Goal: Task Accomplishment & Management: Complete application form

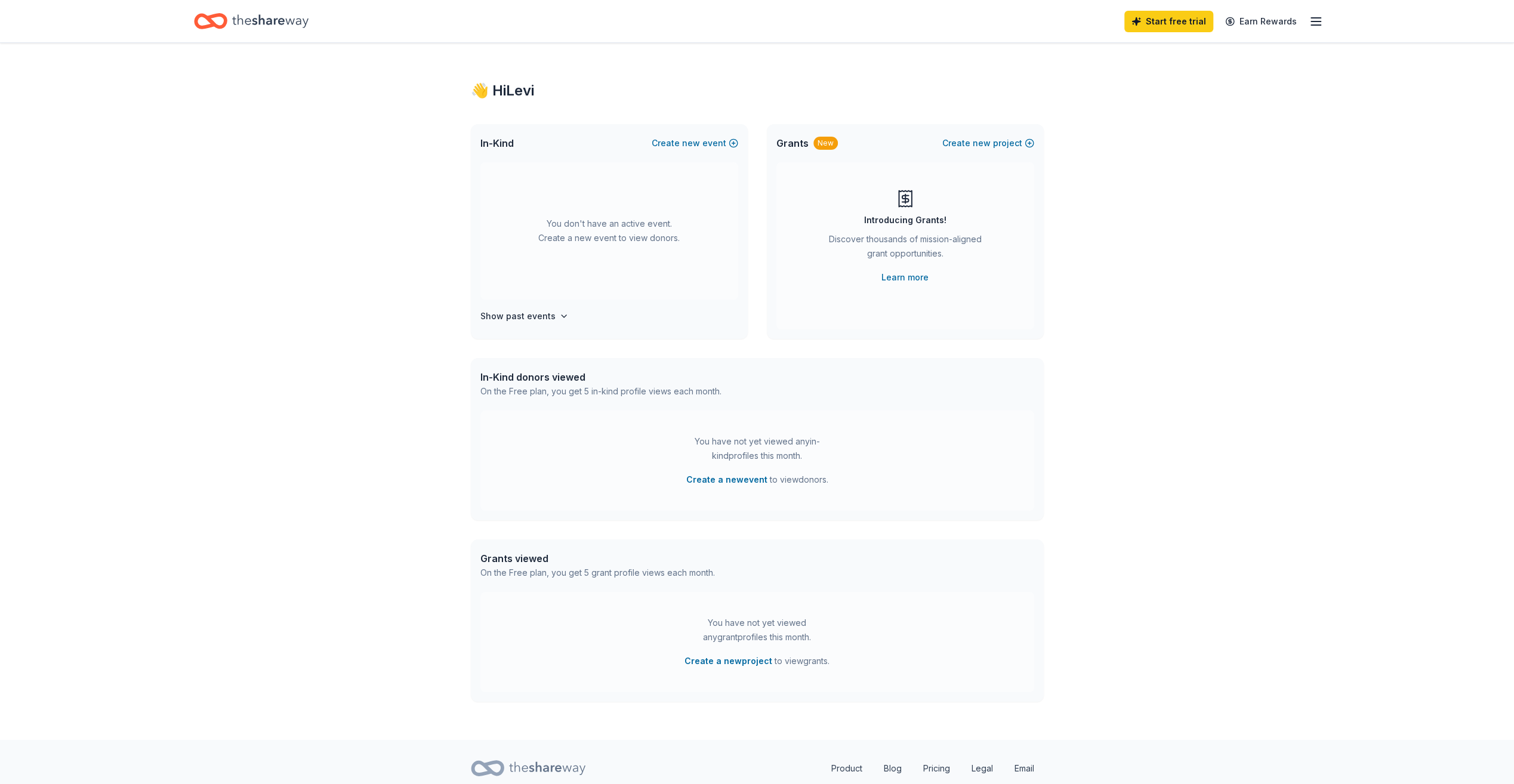
click at [1317, 21] on line "button" at bounding box center [1316, 21] width 10 height 0
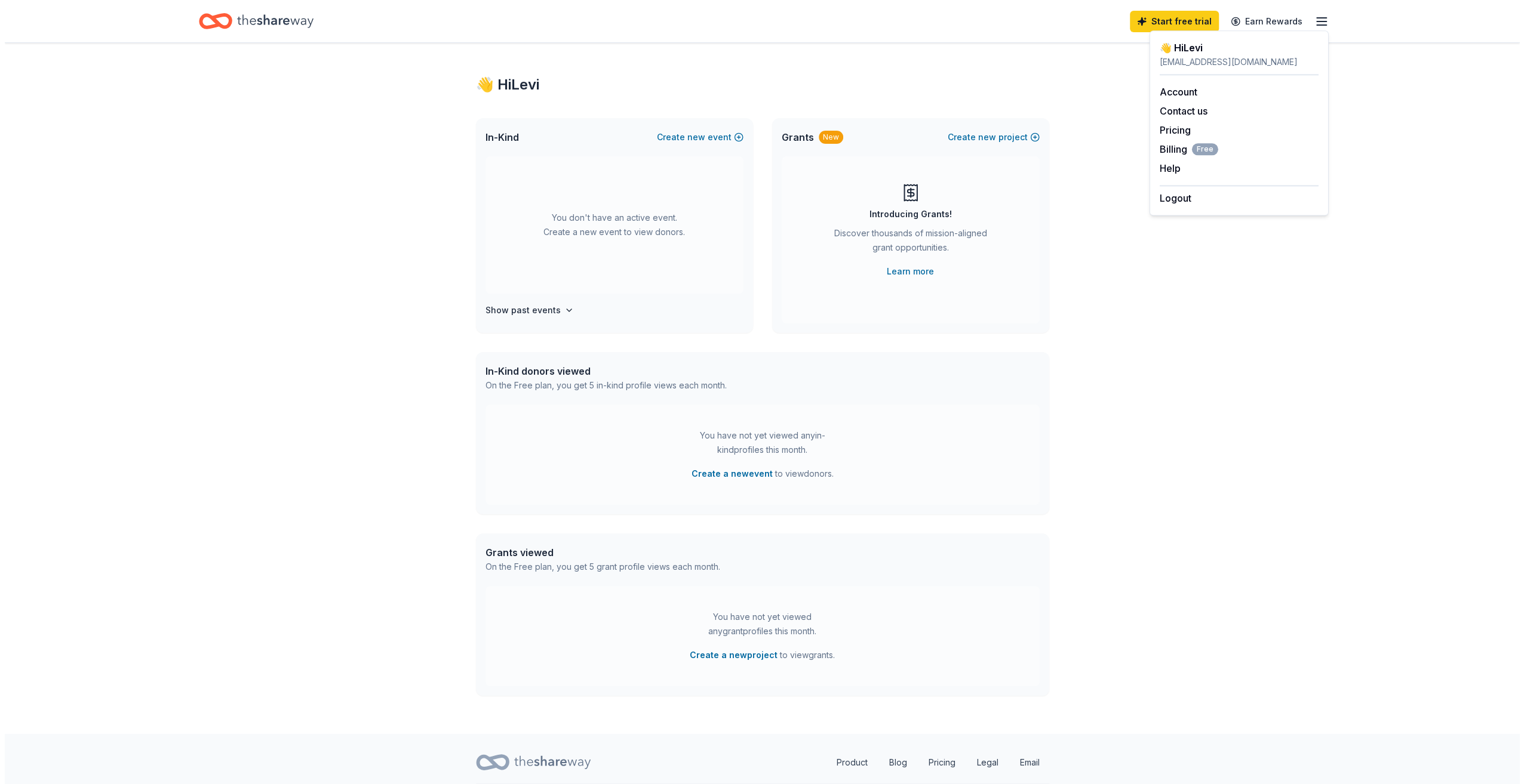
scroll to position [41, 0]
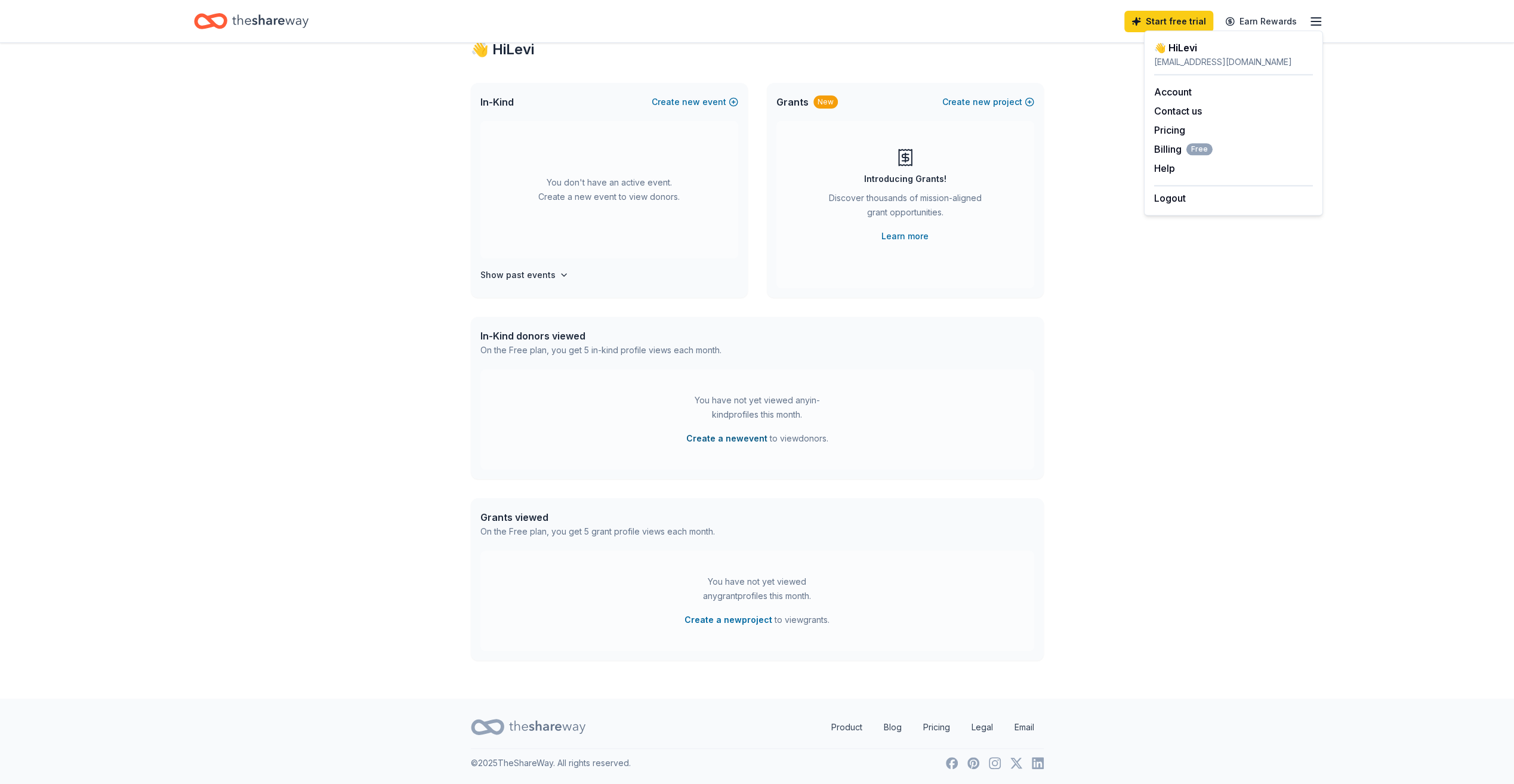
click at [720, 439] on button "Create a new event" at bounding box center [727, 438] width 81 height 15
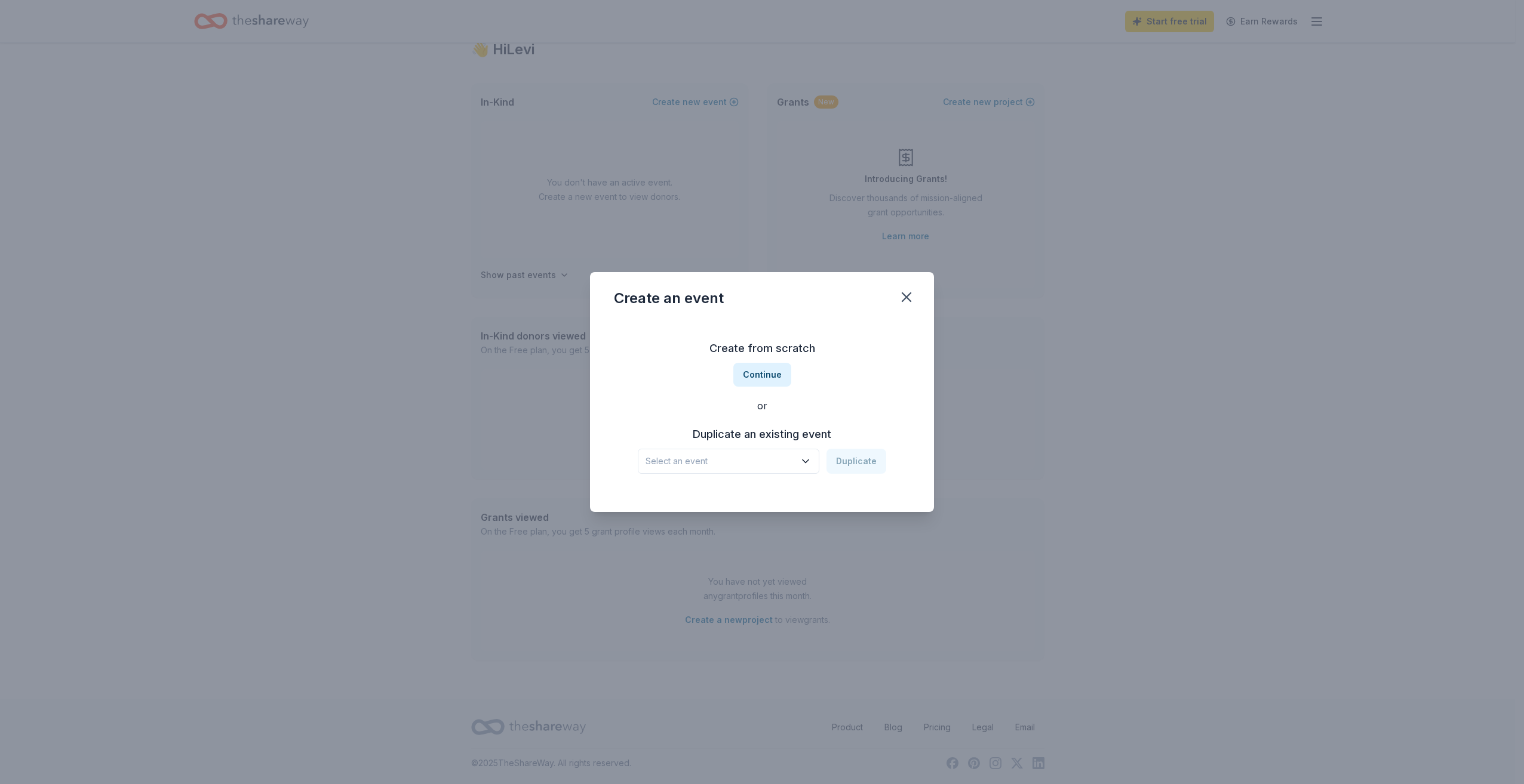
click at [790, 460] on span "Select an event" at bounding box center [720, 461] width 149 height 15
click at [769, 501] on div "Annual Silent Auction [DATE] · CA" at bounding box center [730, 501] width 178 height 38
click at [857, 460] on button "Duplicate" at bounding box center [856, 461] width 60 height 25
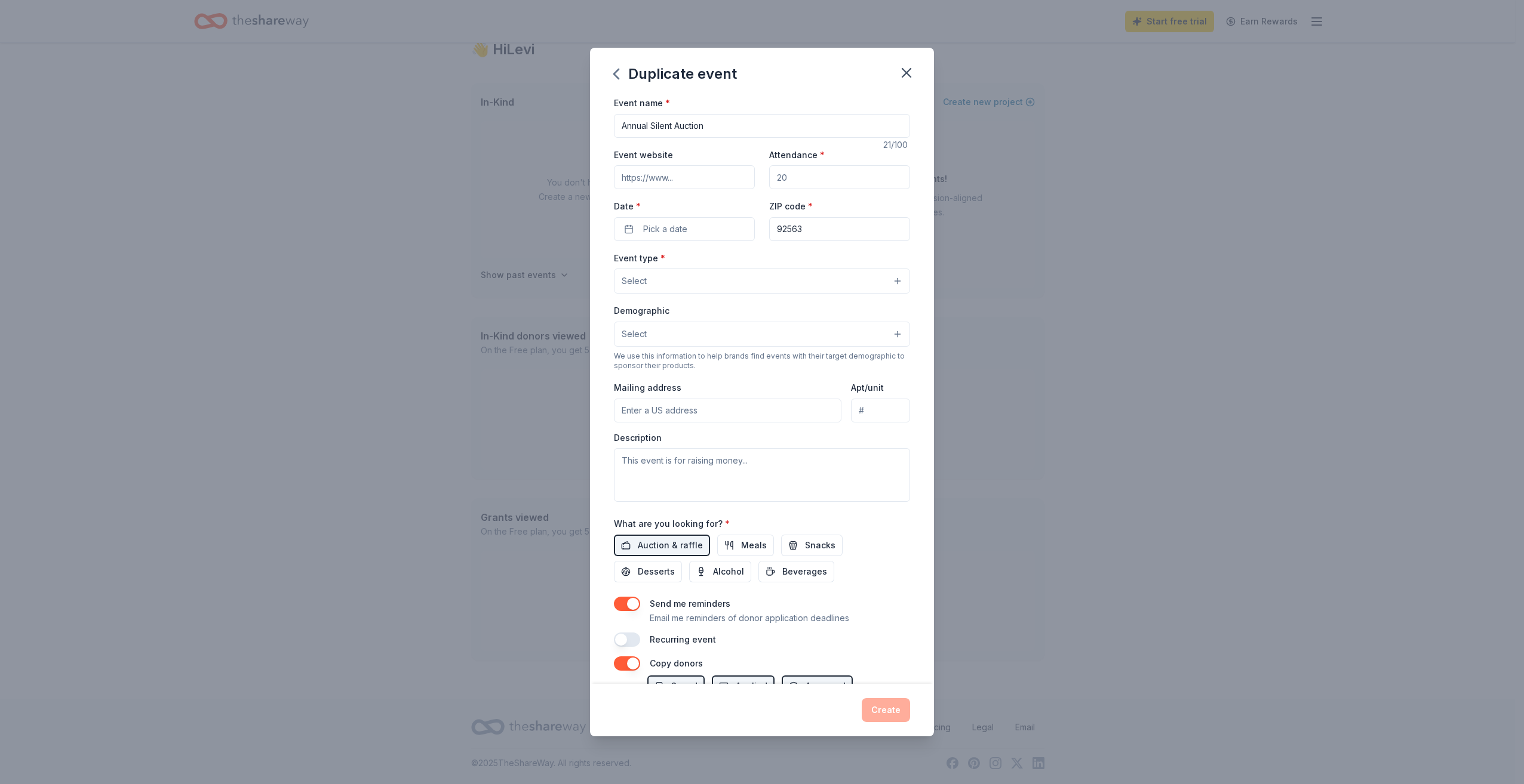
click at [714, 179] on input "Event website" at bounding box center [683, 177] width 141 height 24
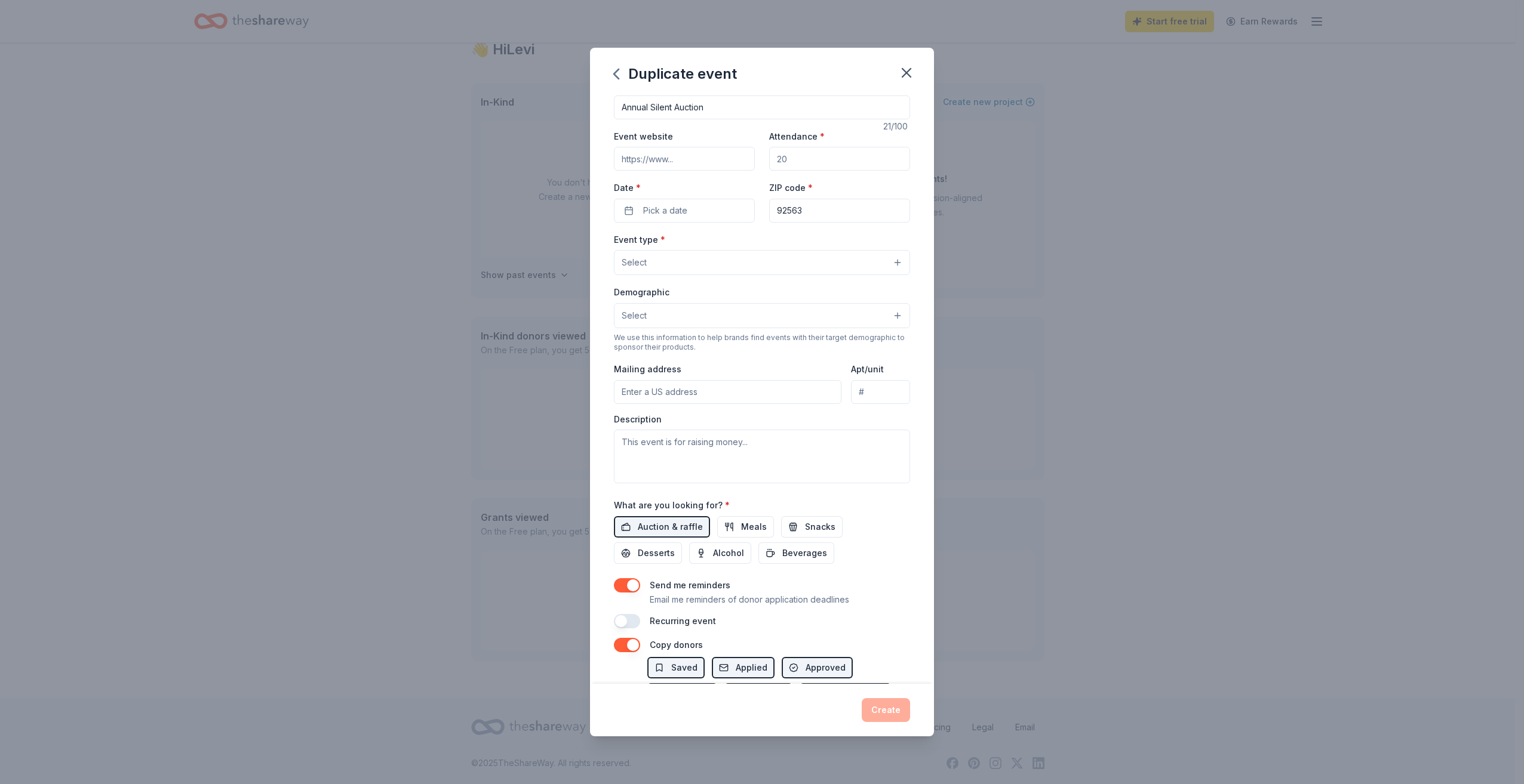
scroll to position [0, 0]
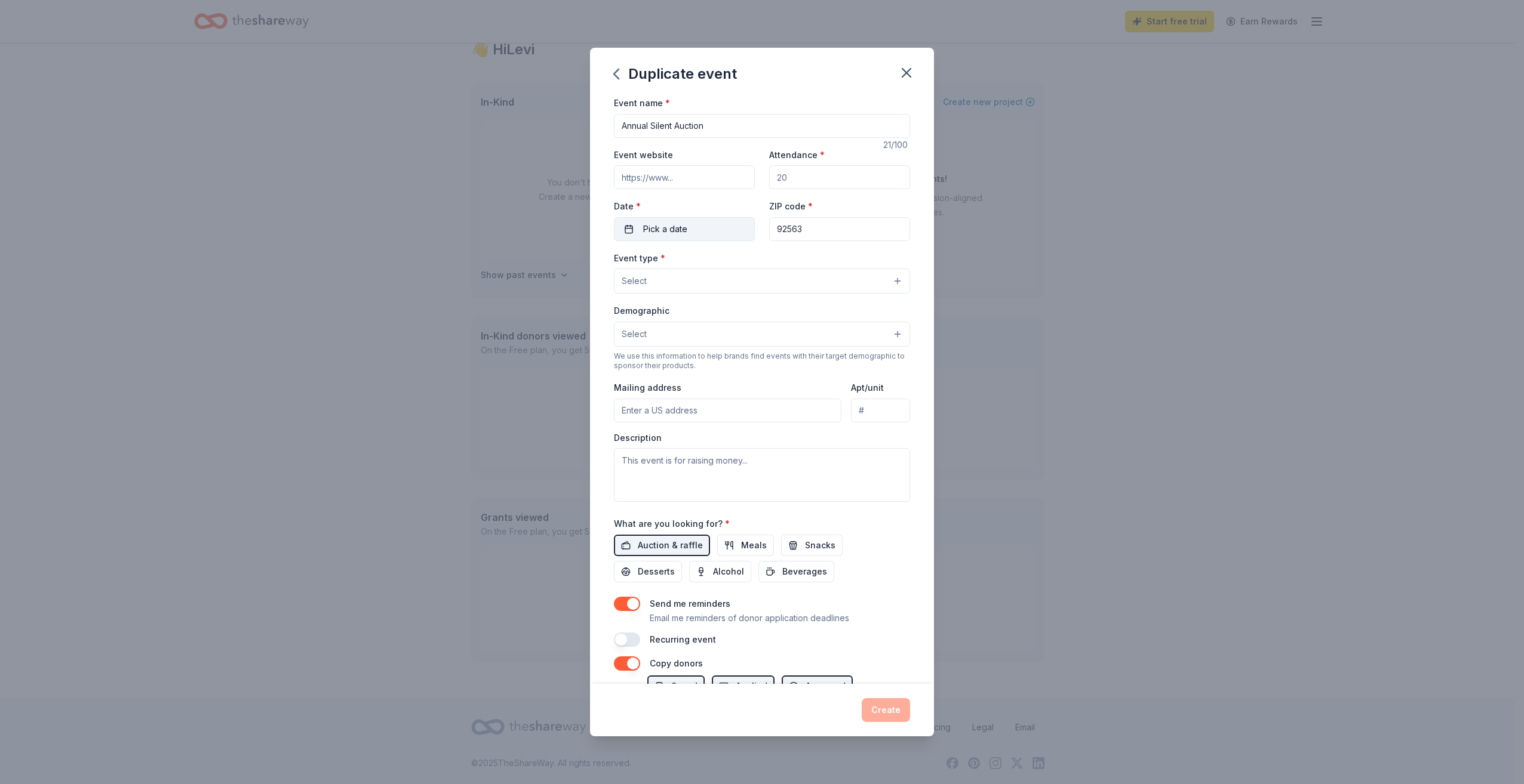
click at [687, 229] on button "Pick a date" at bounding box center [683, 229] width 141 height 24
click at [740, 259] on button "Go to next month" at bounding box center [746, 260] width 16 height 16
click at [741, 259] on button "Go to next month" at bounding box center [746, 260] width 16 height 16
click at [661, 324] on button "4" at bounding box center [660, 331] width 21 height 21
click at [808, 179] on input "Attendance *" at bounding box center [839, 177] width 141 height 24
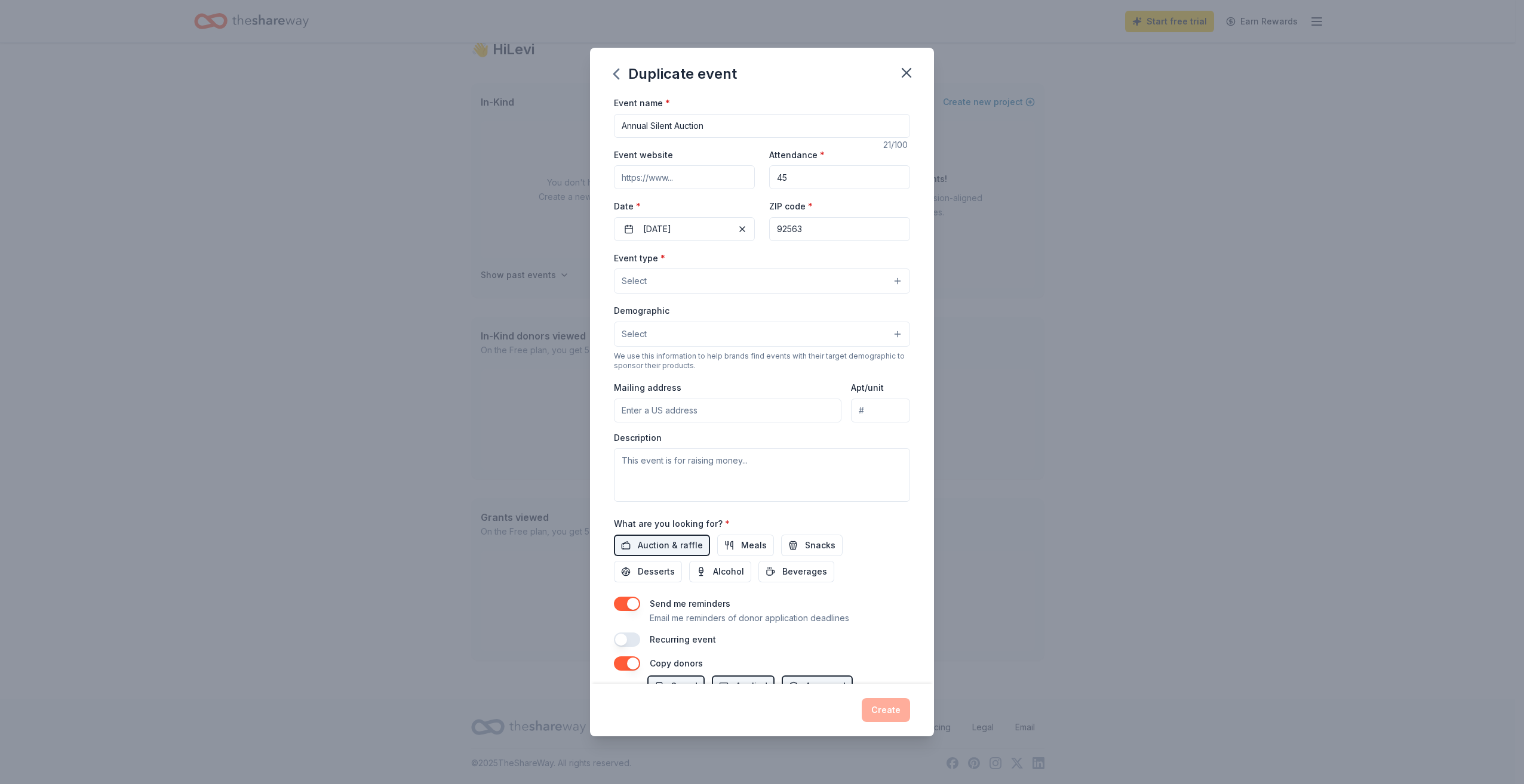
type input "4"
type input "50"
click at [833, 287] on button "Select" at bounding box center [761, 281] width 296 height 25
click at [762, 310] on span "Fundraiser" at bounding box center [762, 311] width 276 height 16
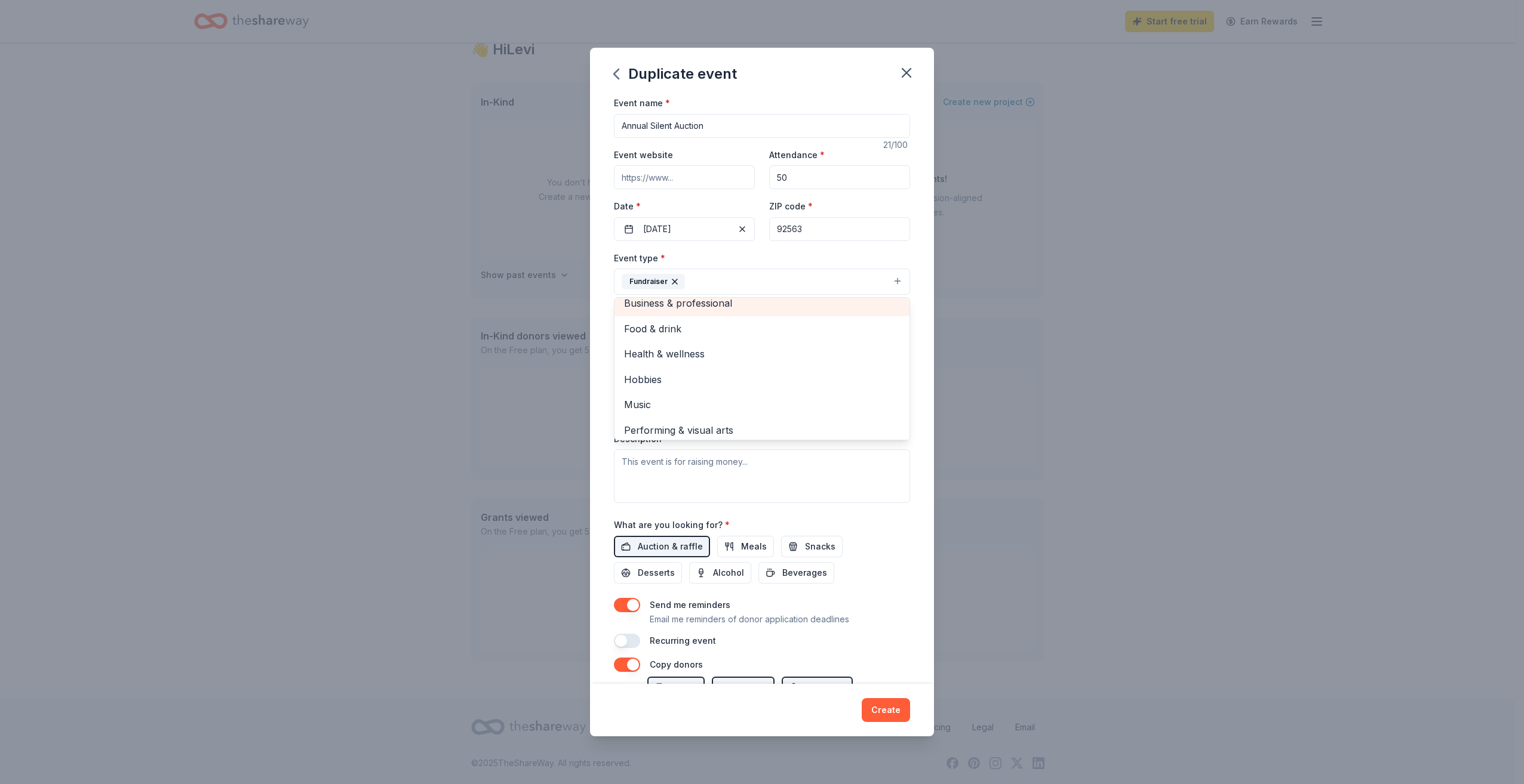
scroll to position [14, 0]
click at [774, 487] on div "Event type * Fundraiser Business & professional Food & drink Health & wellness …" at bounding box center [761, 377] width 296 height 253
click at [725, 326] on button "Select" at bounding box center [761, 335] width 296 height 25
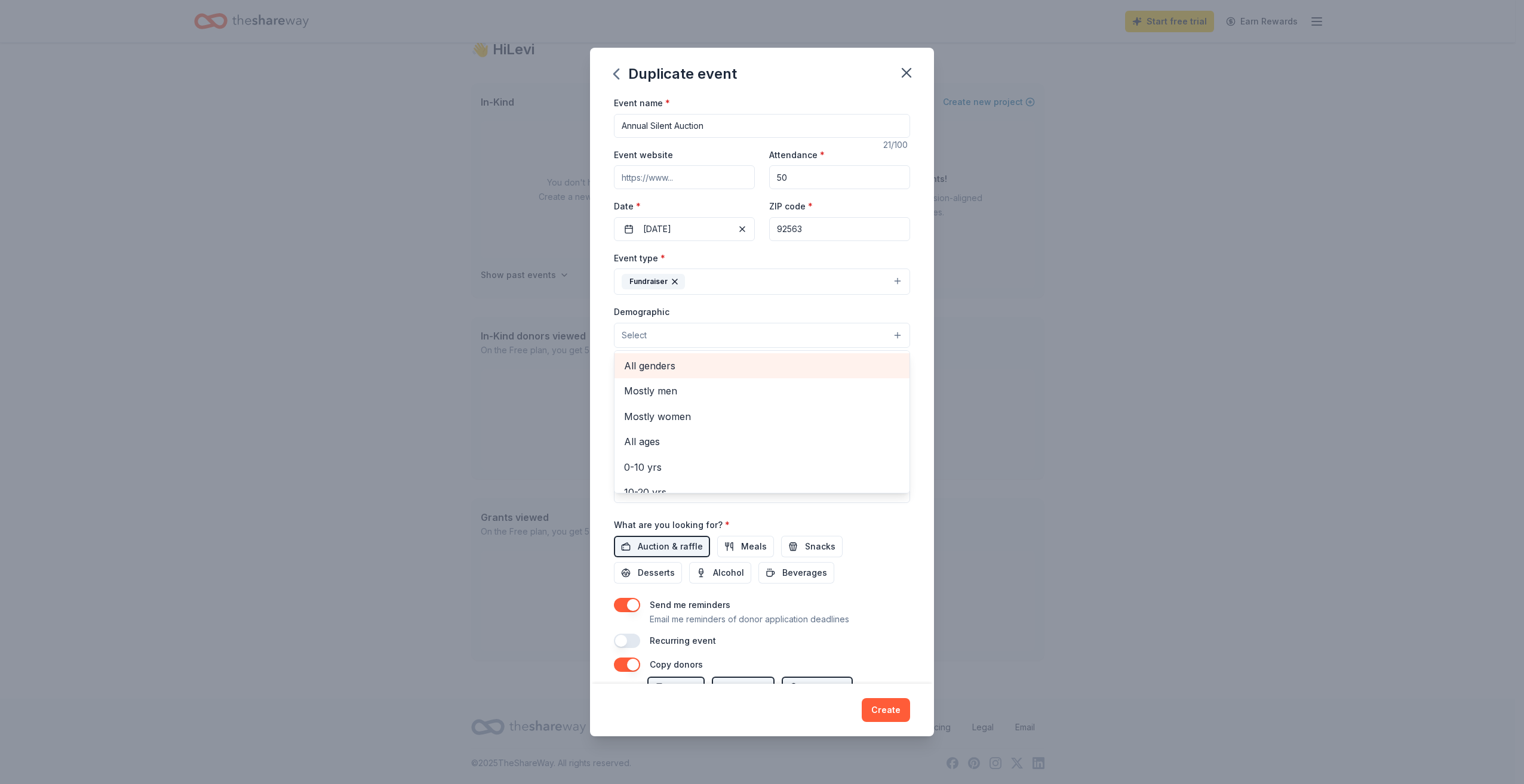
click at [720, 360] on span "All genders" at bounding box center [762, 366] width 276 height 16
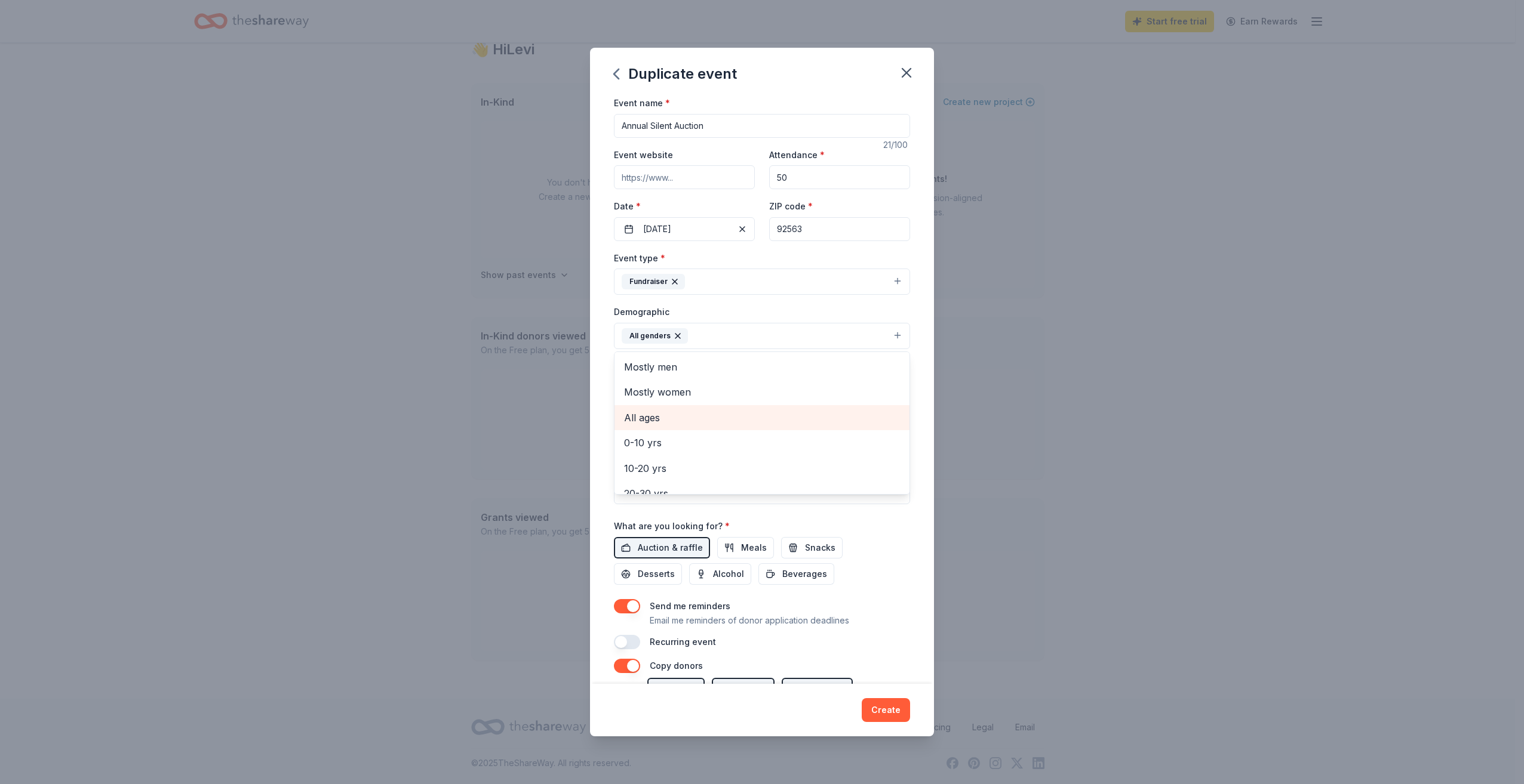
click at [705, 422] on span "All ages" at bounding box center [762, 418] width 276 height 16
click at [775, 501] on div "Event name * Annual Silent Auction 21 /100 Event website Attendance * 50 Date *…" at bounding box center [761, 373] width 296 height 554
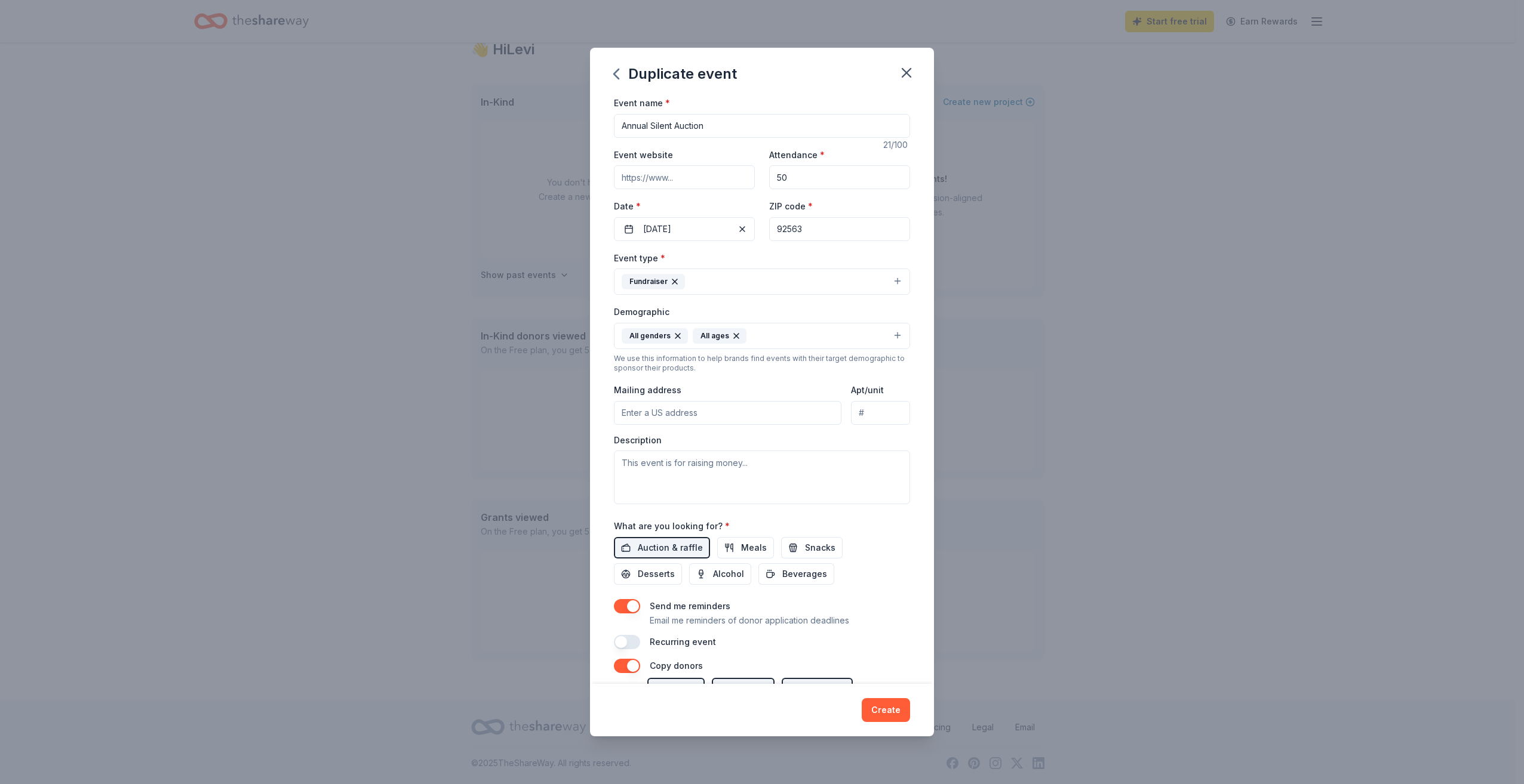
click at [737, 418] on input "Mailing address" at bounding box center [727, 413] width 228 height 24
type input "[STREET_ADDRESS] [GEOGRAPHIC_DATA], CA 92562"
drag, startPoint x: 789, startPoint y: 414, endPoint x: 336, endPoint y: 425, distance: 453.1
click at [336, 425] on div "Duplicate event Event name * Annual Silent Auction 21 /100 Event website Attend…" at bounding box center [762, 392] width 1524 height 784
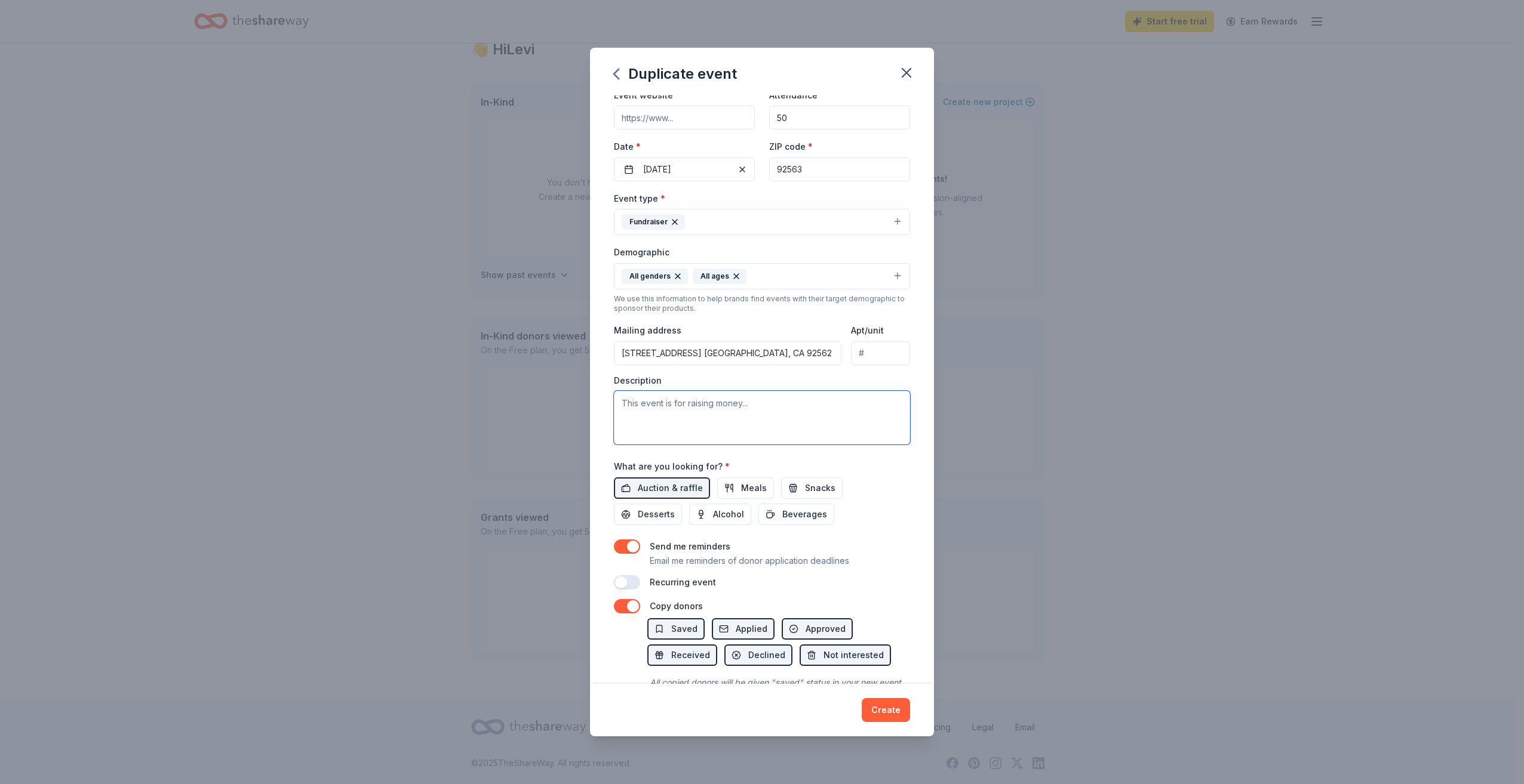
click at [770, 417] on textarea at bounding box center [761, 417] width 296 height 53
type textarea "H"
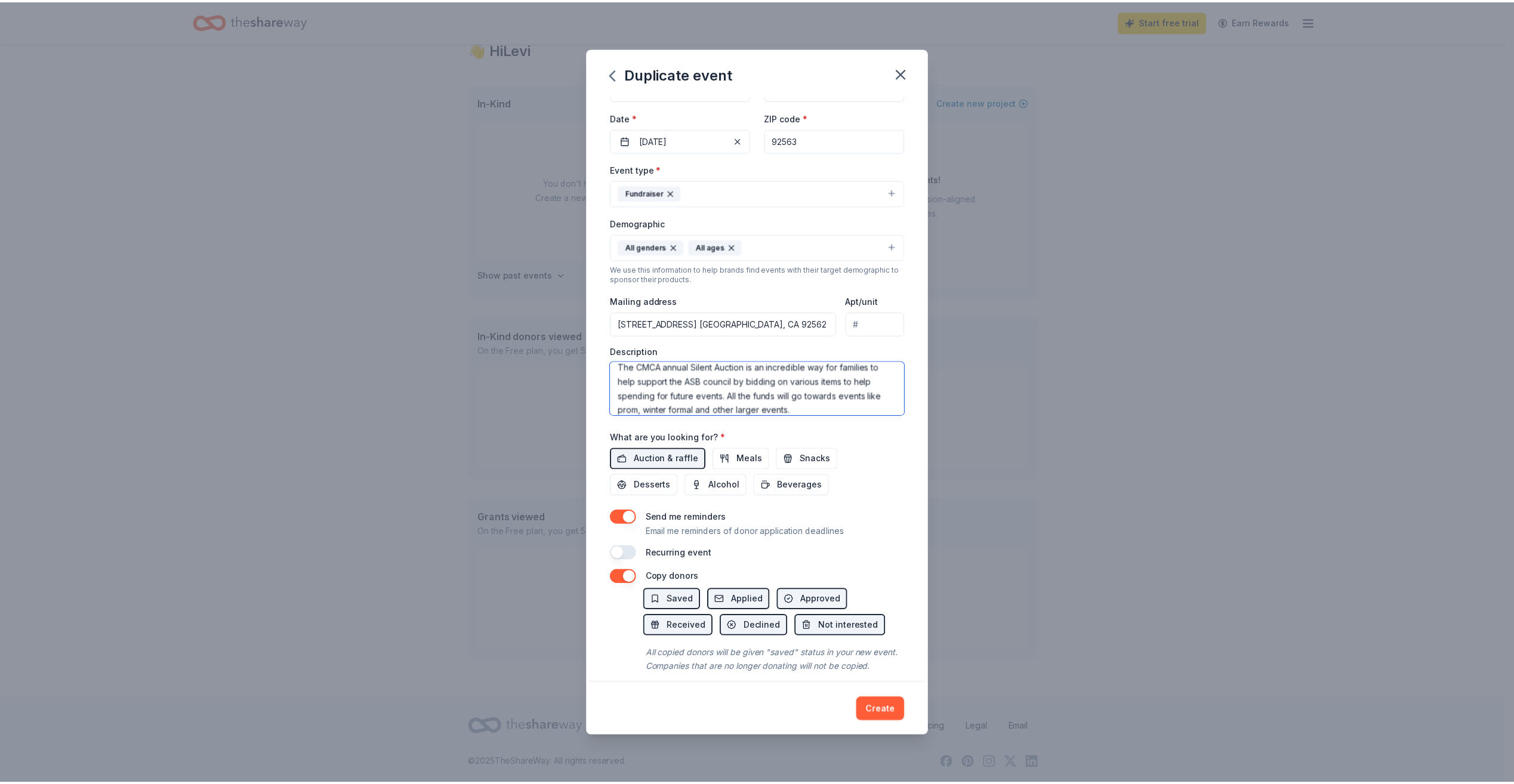
scroll to position [112, 0]
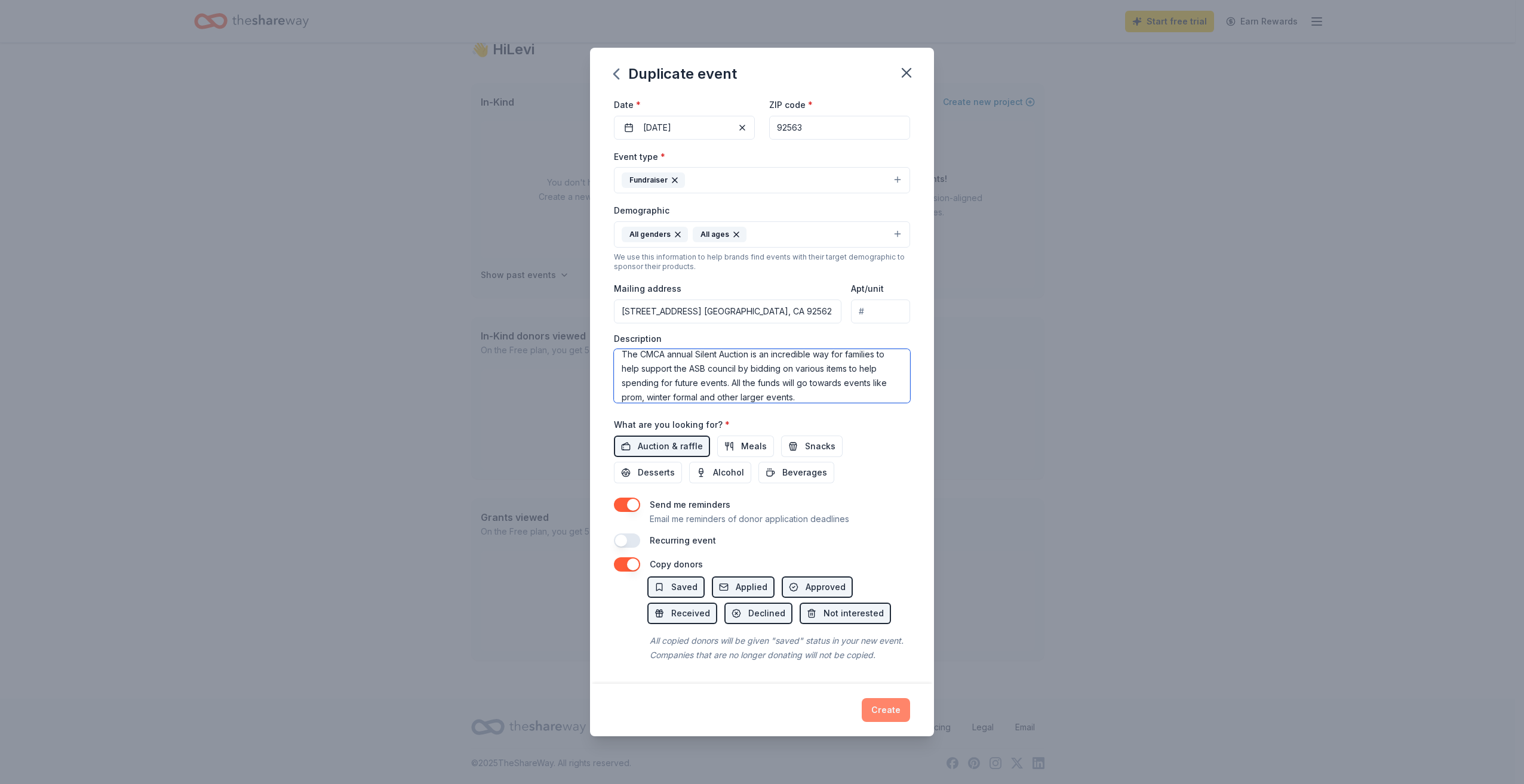
type textarea "The CMCA annual Silent Auction is an incredible way for families to help suppor…"
click at [891, 709] on button "Create" at bounding box center [886, 710] width 48 height 24
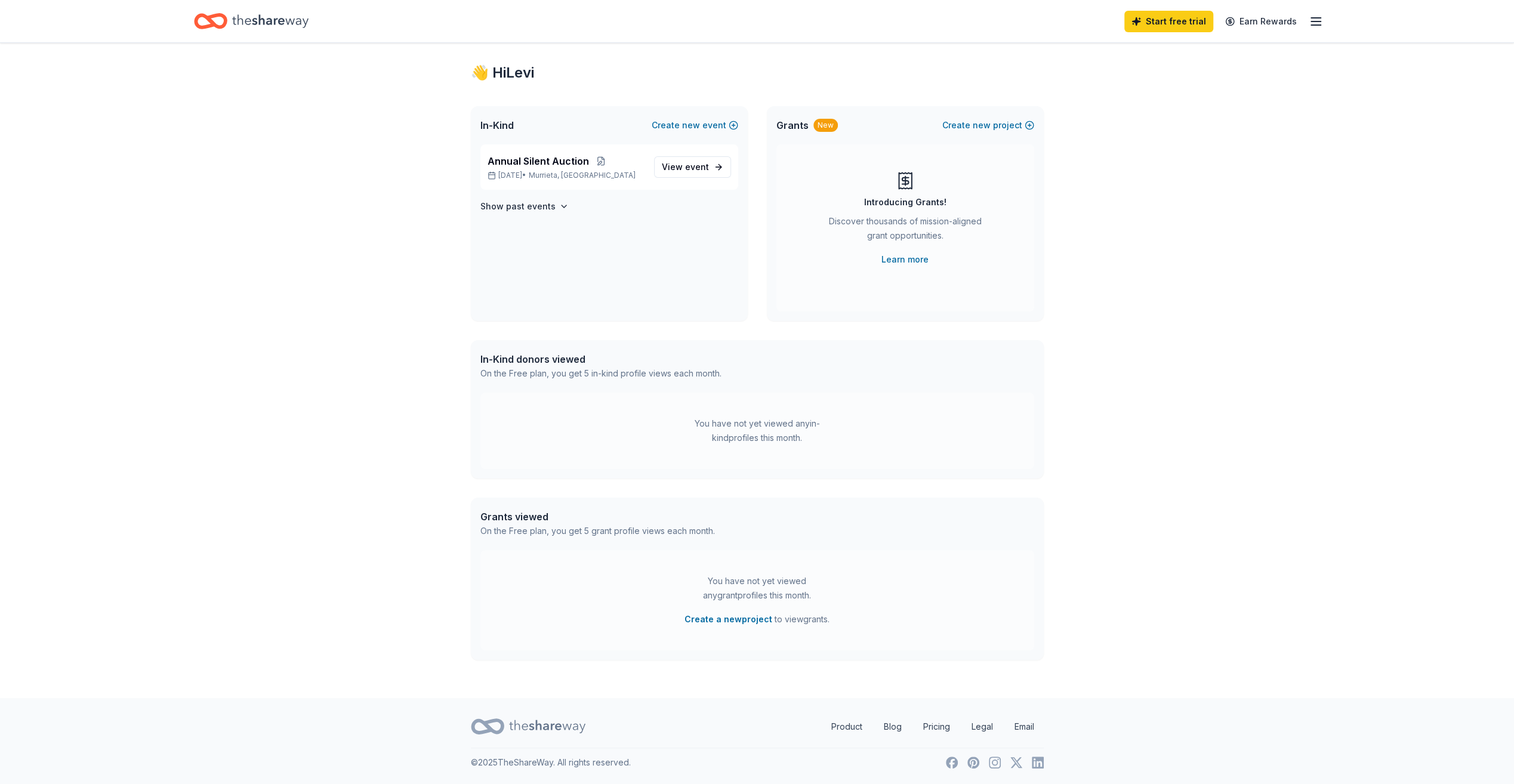
scroll to position [17, 0]
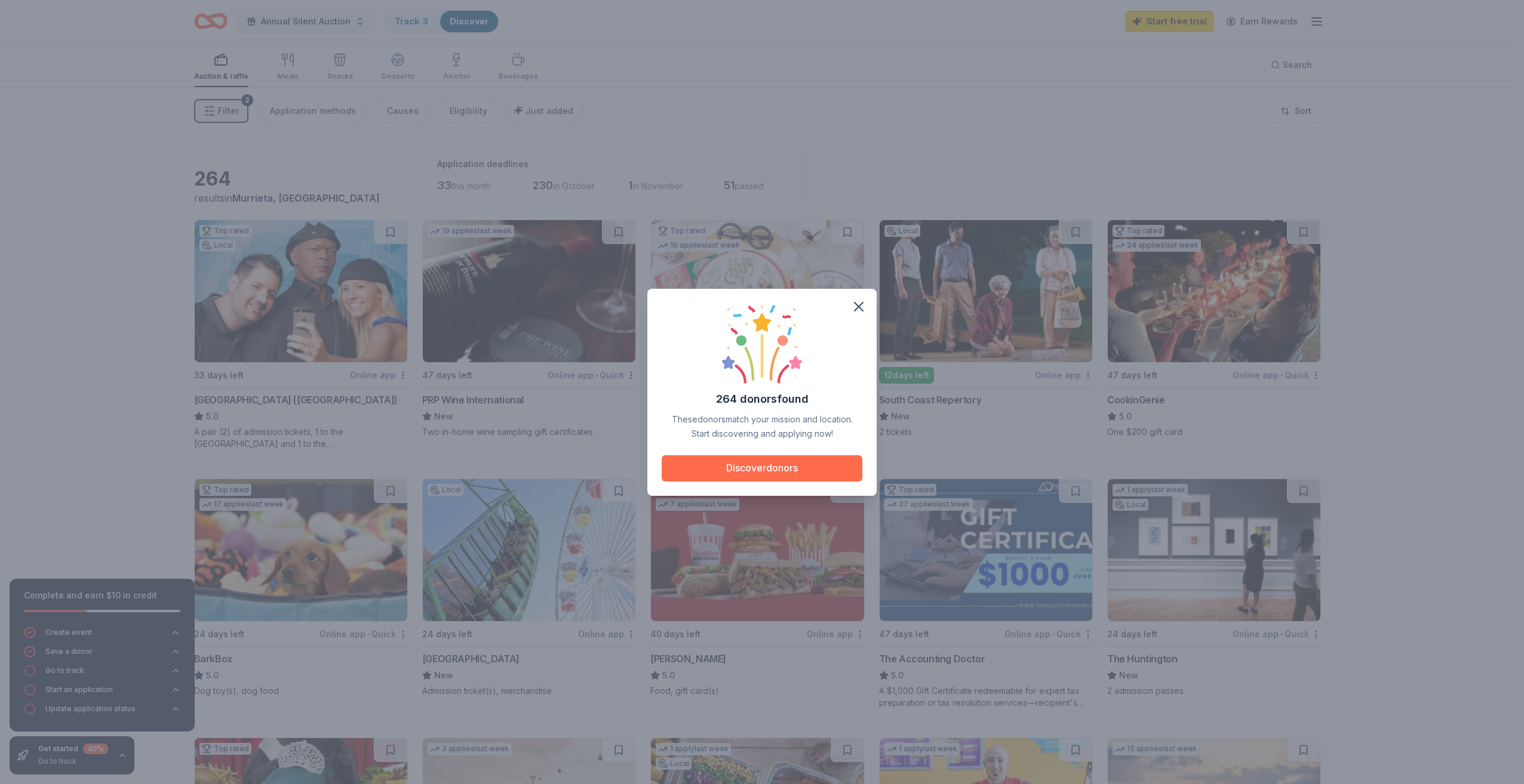
click at [750, 473] on button "Discover donors" at bounding box center [761, 468] width 201 height 26
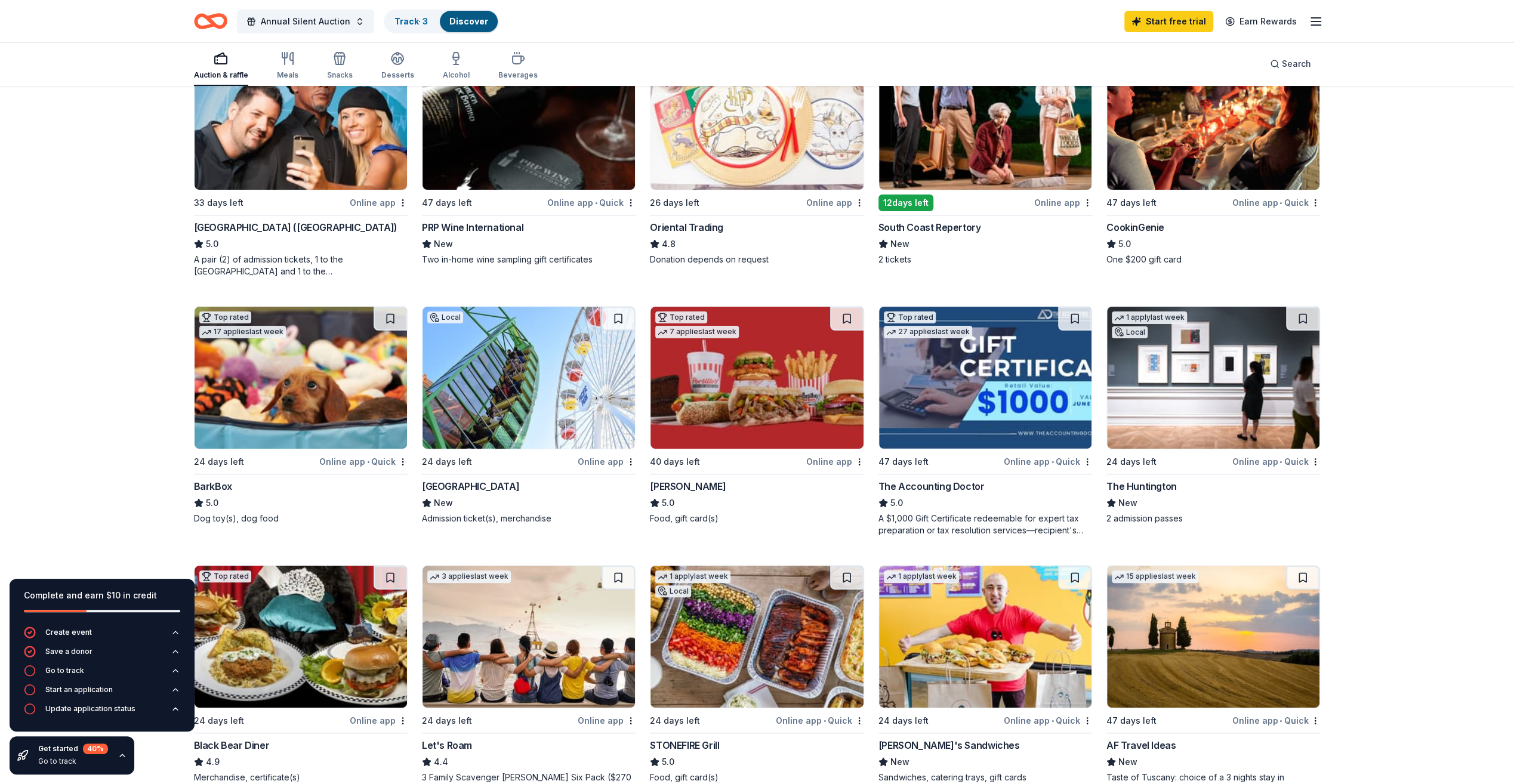
scroll to position [179, 0]
